Goal: Information Seeking & Learning: Learn about a topic

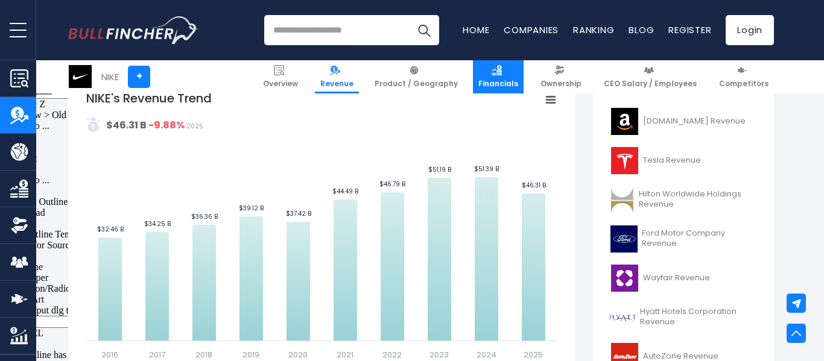
click at [524, 73] on link "Financials" at bounding box center [498, 76] width 51 height 33
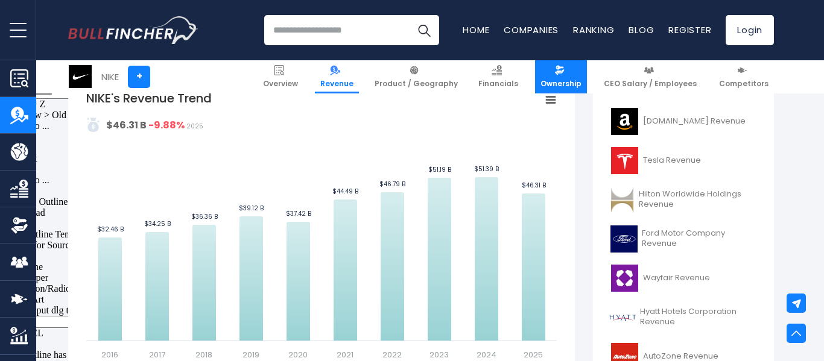
click at [562, 71] on link "Ownership" at bounding box center [561, 76] width 52 height 33
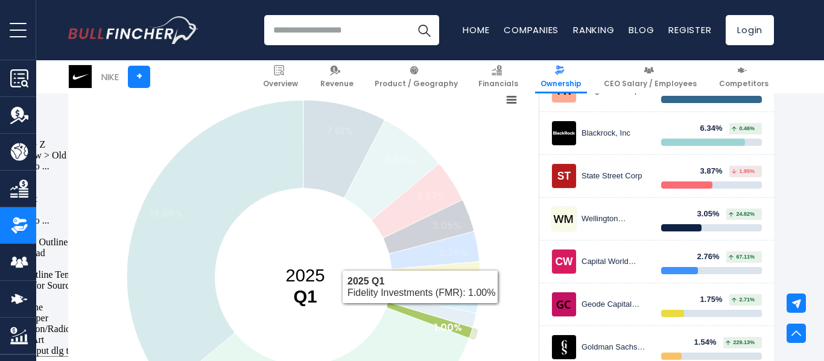
click at [420, 313] on icon at bounding box center [430, 320] width 86 height 35
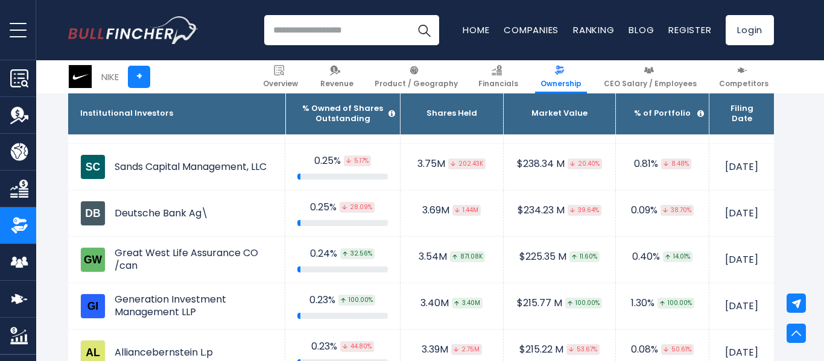
scroll to position [2787, 0]
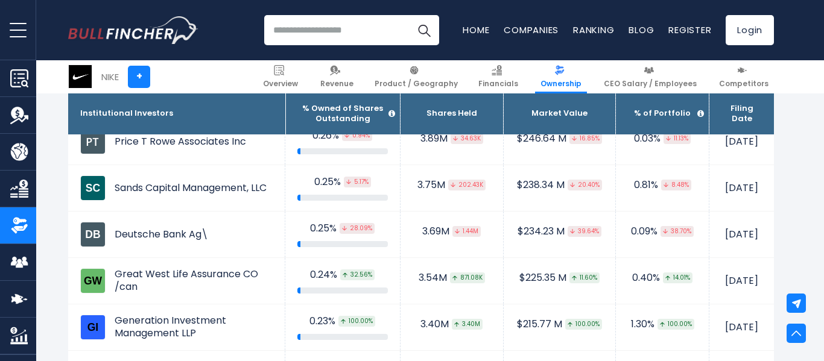
click at [422, 116] on th "Shares Held" at bounding box center [451, 113] width 103 height 41
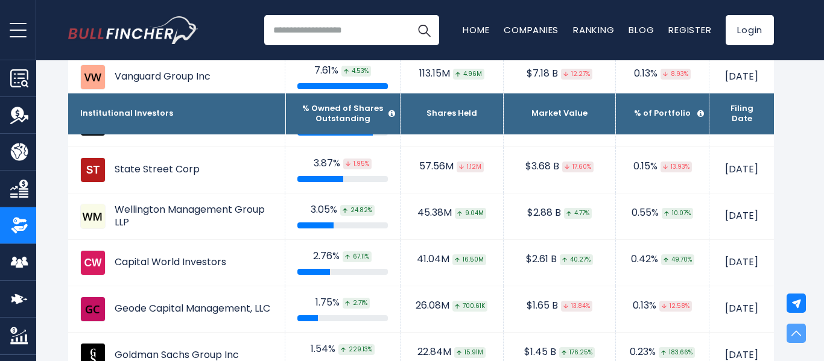
scroll to position [0, 0]
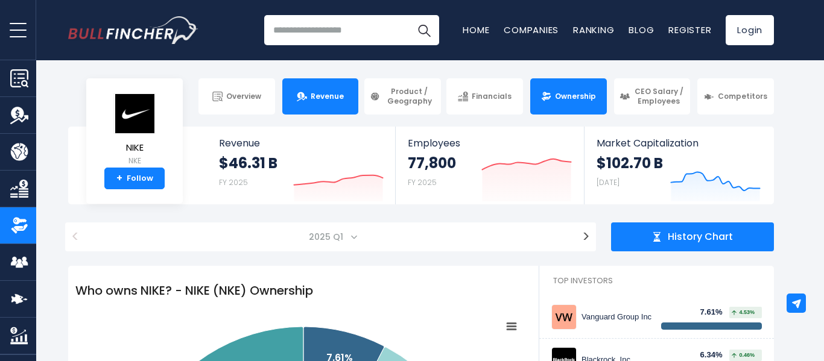
click at [322, 100] on span "Revenue" at bounding box center [327, 97] width 33 height 10
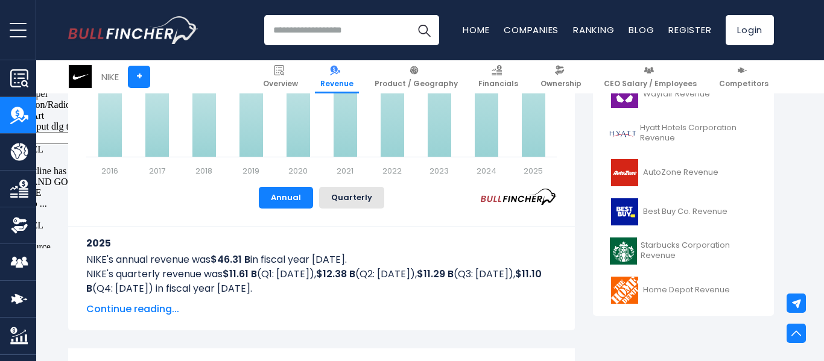
scroll to position [473, 0]
click at [364, 197] on button "Quarterly" at bounding box center [351, 199] width 65 height 22
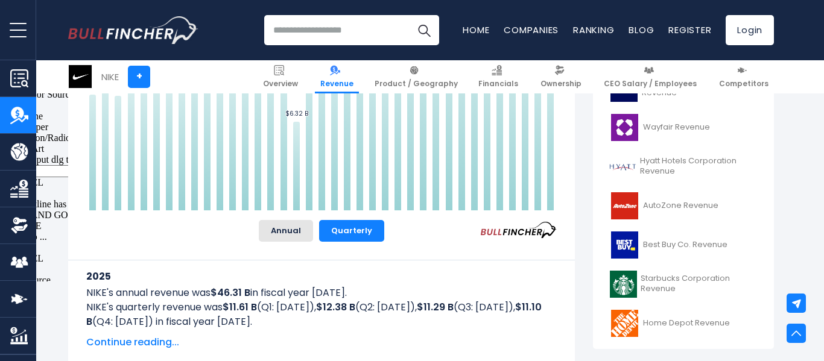
scroll to position [446, 0]
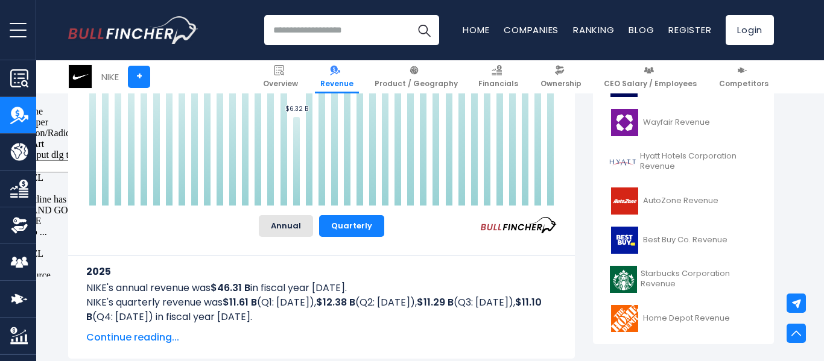
click at [286, 214] on div "NIKE's Revenue Trend Created with Highcharts 12.1.2 Values Chart context menu N…" at bounding box center [321, 85] width 470 height 303
click at [291, 219] on button "Annual" at bounding box center [286, 226] width 54 height 22
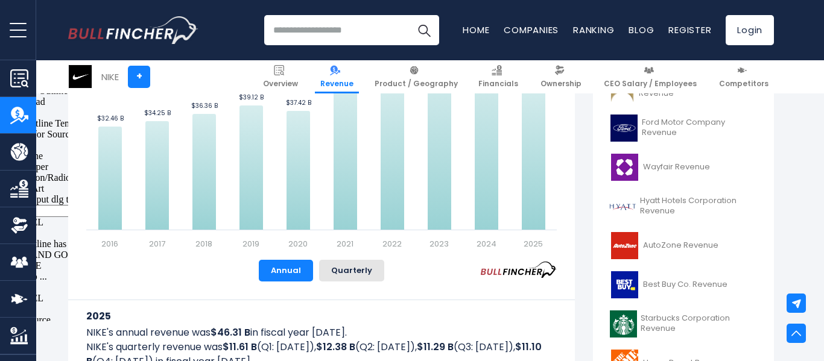
scroll to position [0, 0]
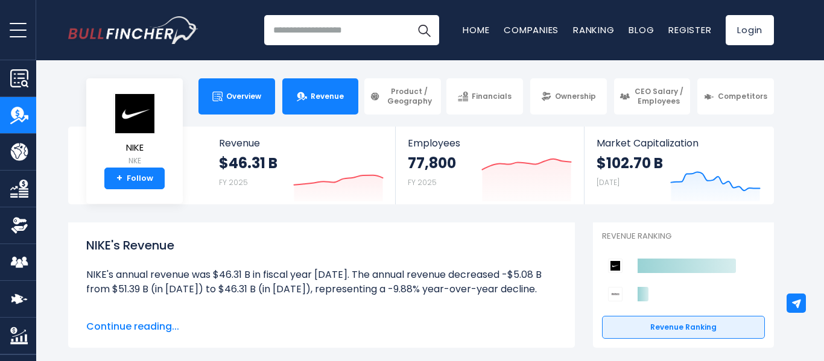
click at [230, 95] on span "Overview" at bounding box center [243, 97] width 35 height 10
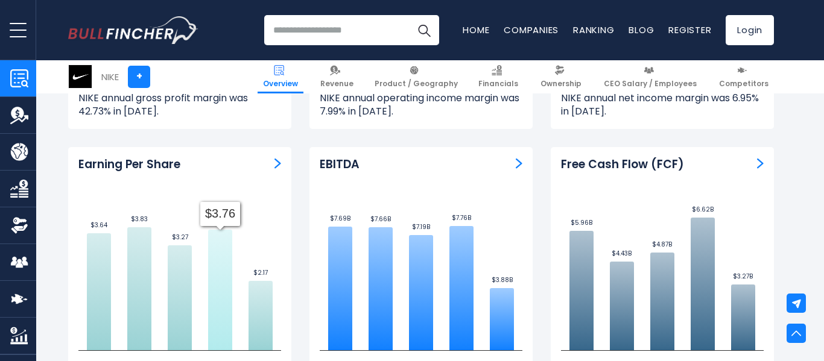
scroll to position [2934, 0]
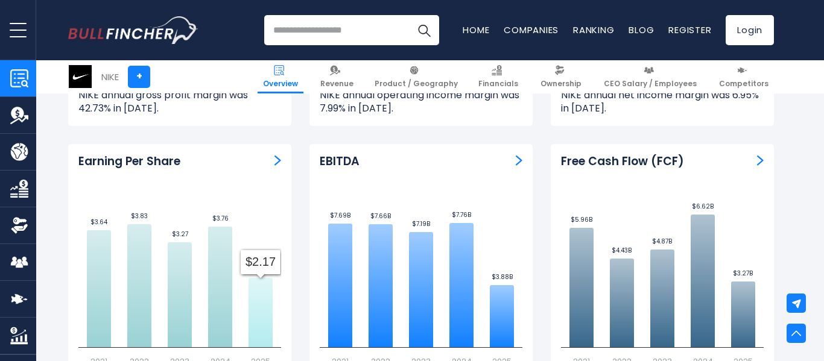
click at [252, 278] on icon at bounding box center [260, 312] width 24 height 69
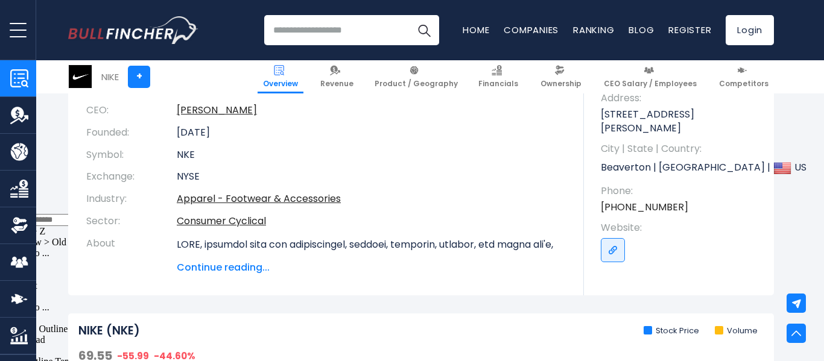
scroll to position [0, 0]
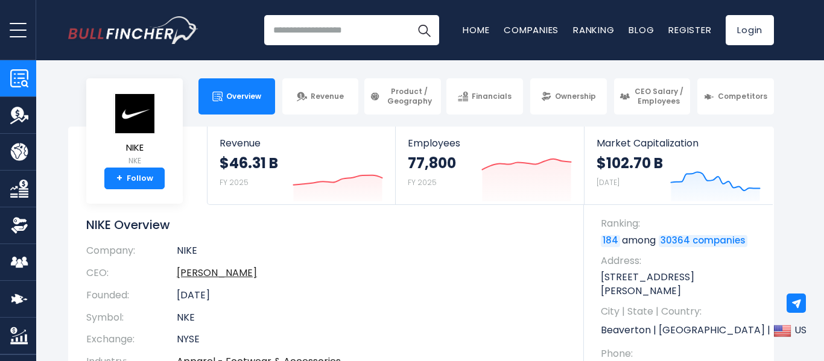
click at [316, 76] on body "Overview Revenue Product / Geography" at bounding box center [412, 180] width 824 height 361
click at [321, 82] on link "Revenue" at bounding box center [320, 96] width 77 height 36
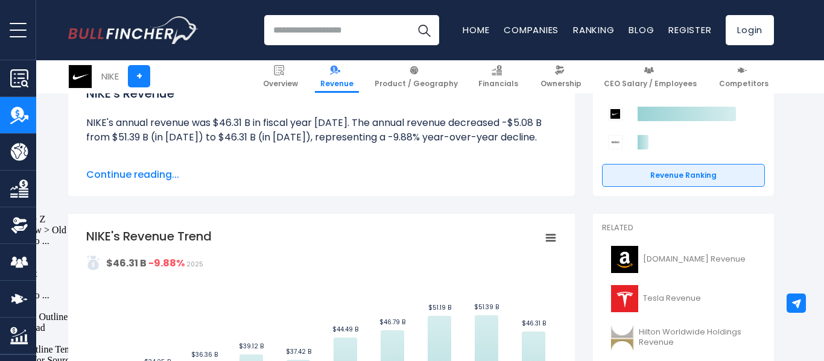
scroll to position [153, 0]
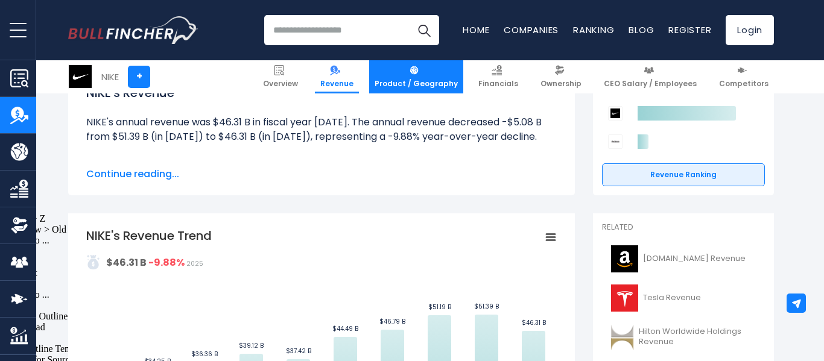
click at [443, 81] on span "Product / Geography" at bounding box center [416, 84] width 83 height 10
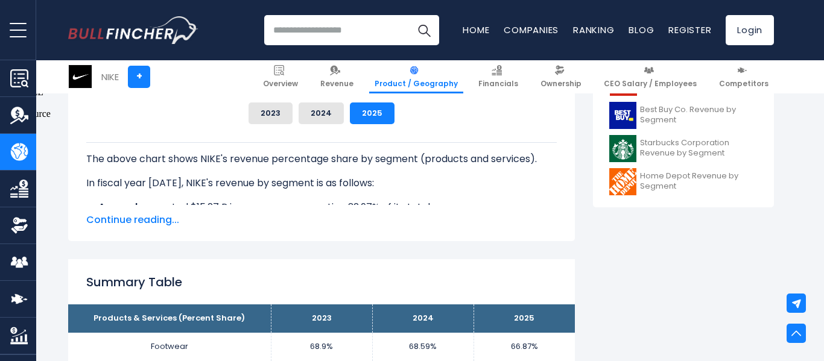
scroll to position [588, 0]
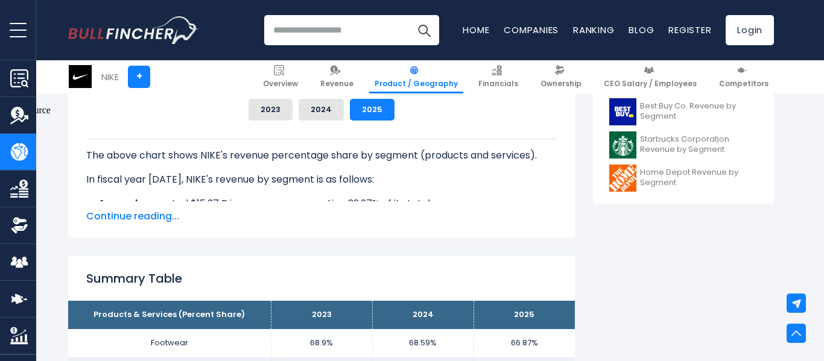
click at [350, 197] on li "Apparel generated $15.27 B in revenue, representing 32.97% of its total revenue." at bounding box center [321, 204] width 470 height 14
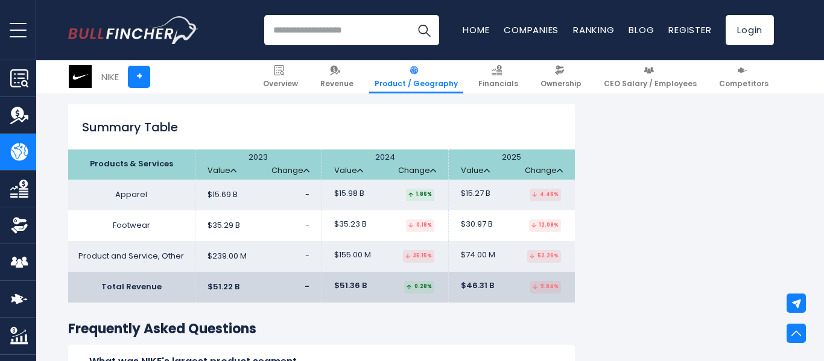
scroll to position [1847, 0]
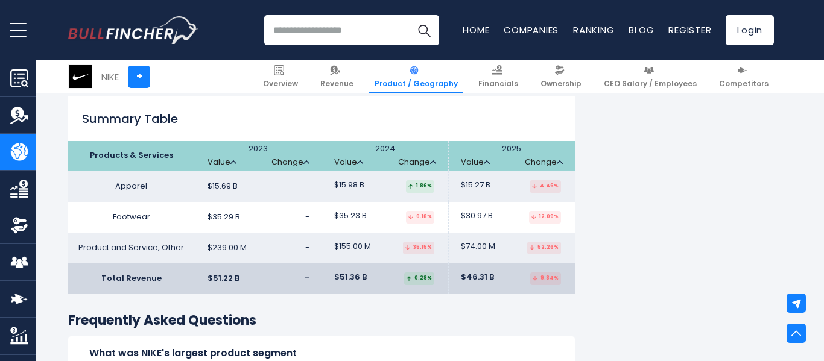
click at [239, 227] on td "$35.29 B -" at bounding box center [258, 217] width 127 height 31
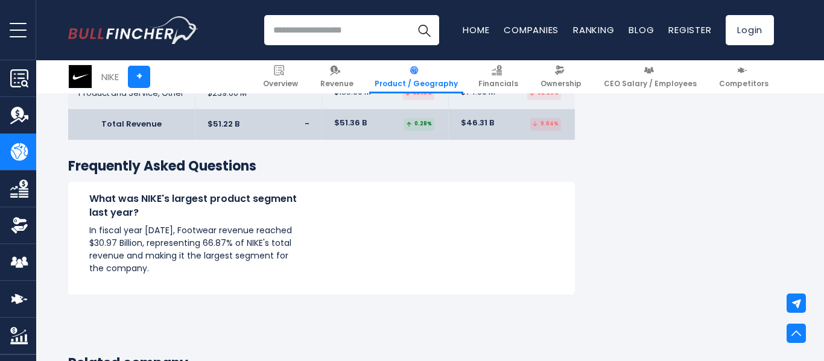
scroll to position [2020, 0]
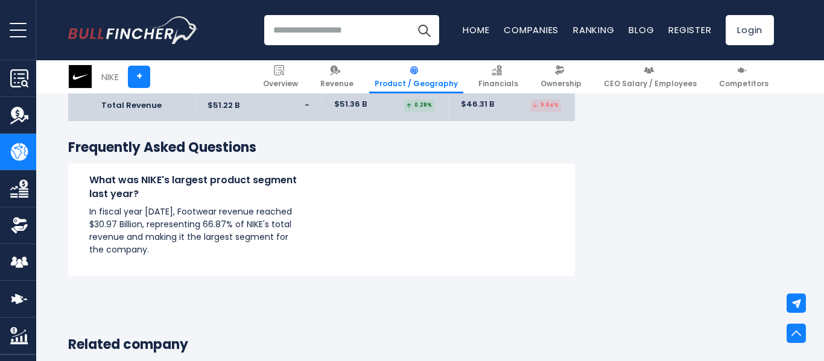
click at [239, 227] on p "In fiscal year [DATE], Footwear revenue reached $30.97 Billion, representing 66…" at bounding box center [194, 231] width 211 height 51
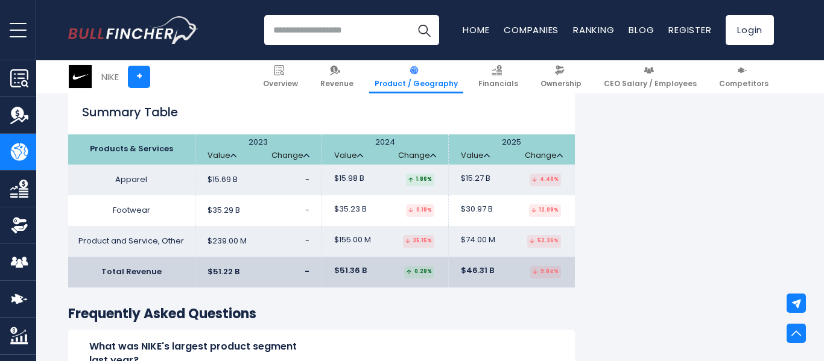
scroll to position [1852, 0]
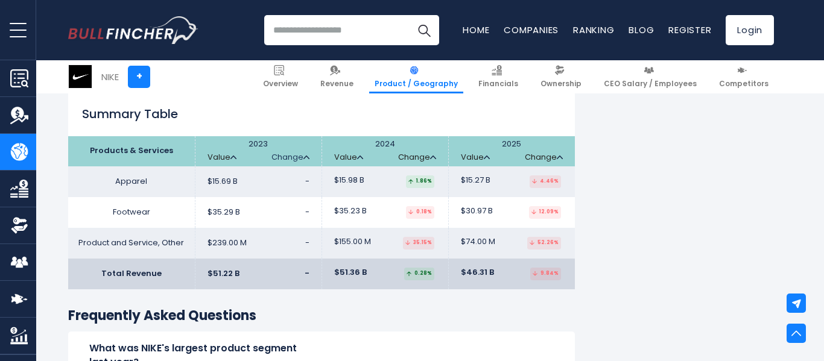
click at [297, 157] on link "Change" at bounding box center [290, 158] width 38 height 10
click at [228, 157] on link "Value" at bounding box center [221, 158] width 29 height 10
click at [221, 156] on link "Value" at bounding box center [221, 158] width 29 height 10
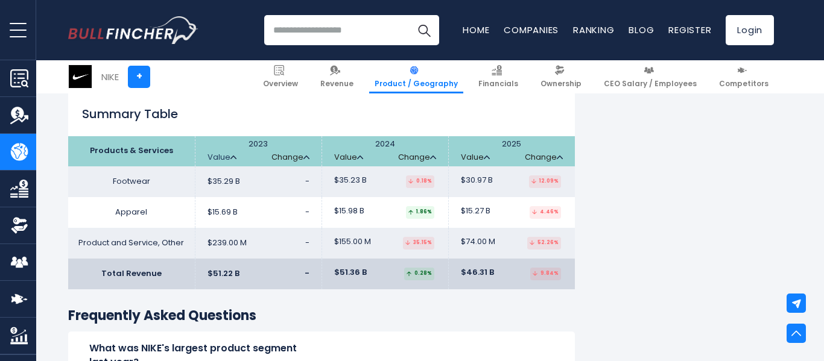
click at [221, 156] on link "Value" at bounding box center [221, 158] width 29 height 10
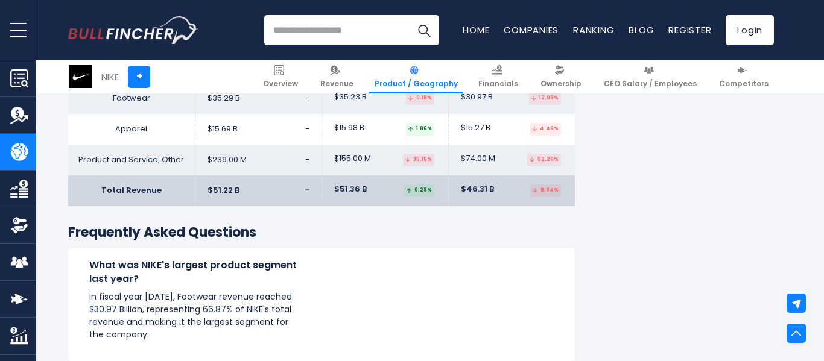
scroll to position [1935, 0]
click at [28, 110] on img "Company Revenue" at bounding box center [19, 115] width 18 height 18
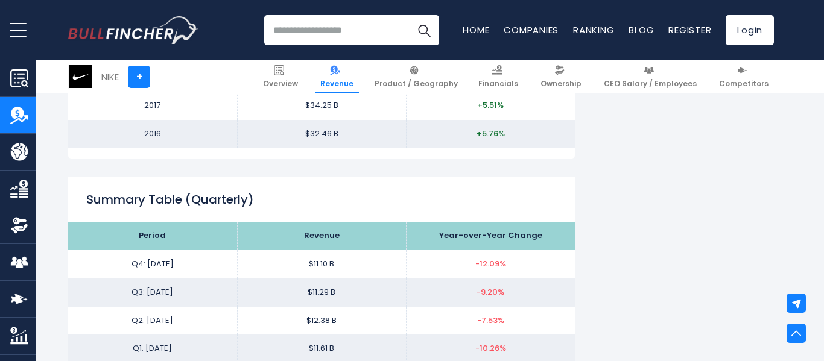
scroll to position [1263, 0]
